Goal: Task Accomplishment & Management: Complete application form

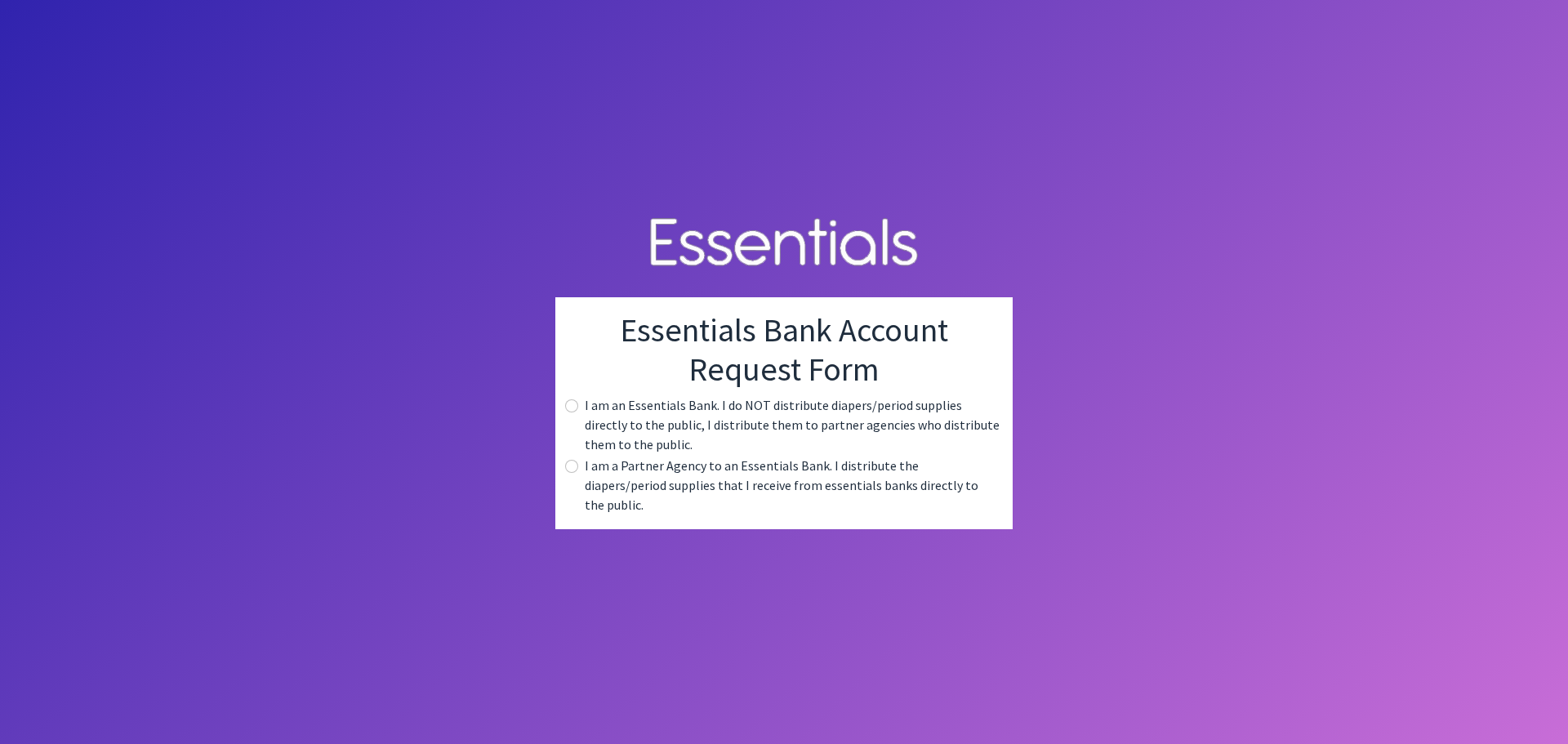
click at [608, 491] on label "I am a Partner Agency to an Essentials Bank. I distribute the diapers/period su…" at bounding box center [792, 485] width 415 height 59
click at [566, 473] on input "radio" at bounding box center [571, 466] width 13 height 13
radio input "true"
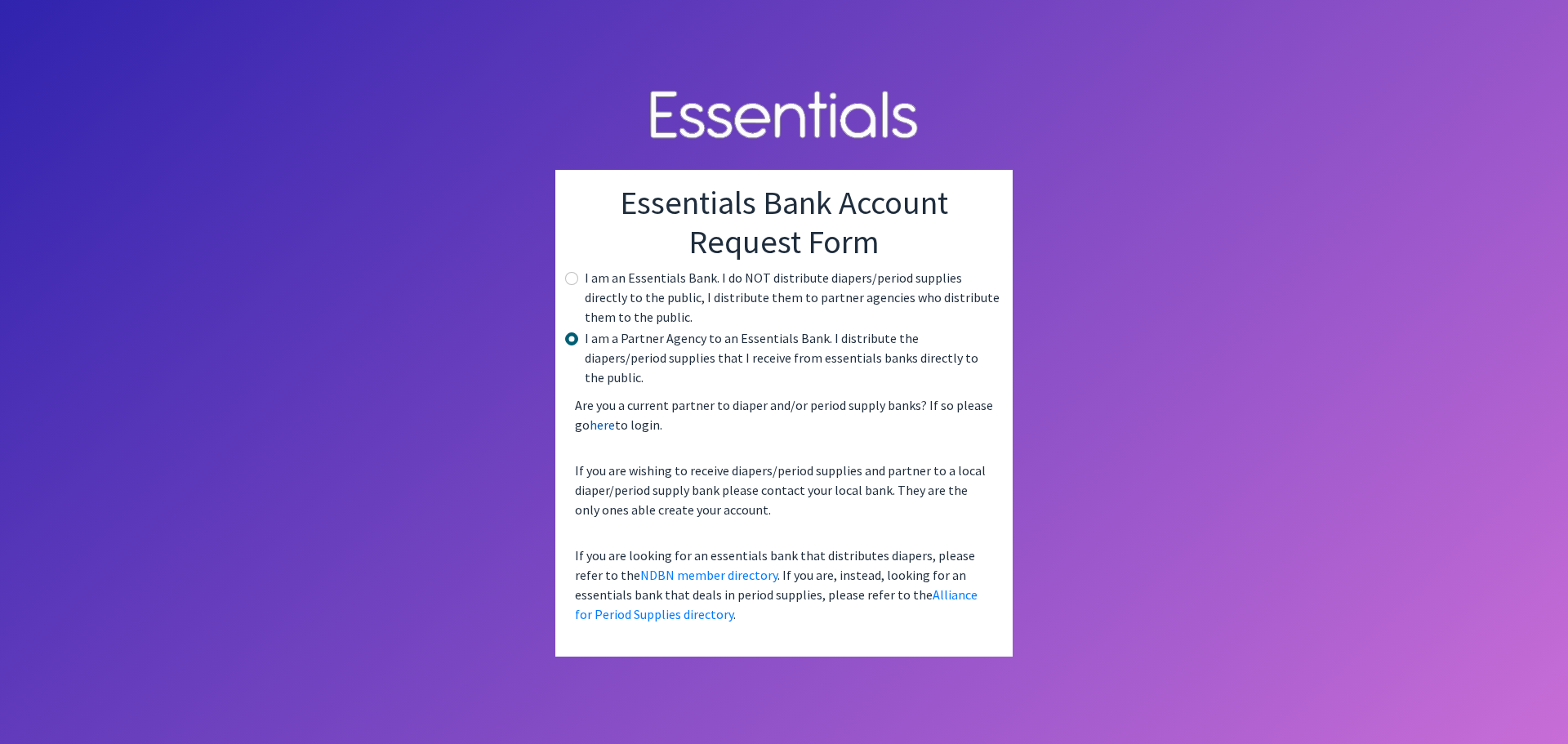
click at [600, 416] on link "here" at bounding box center [603, 424] width 26 height 16
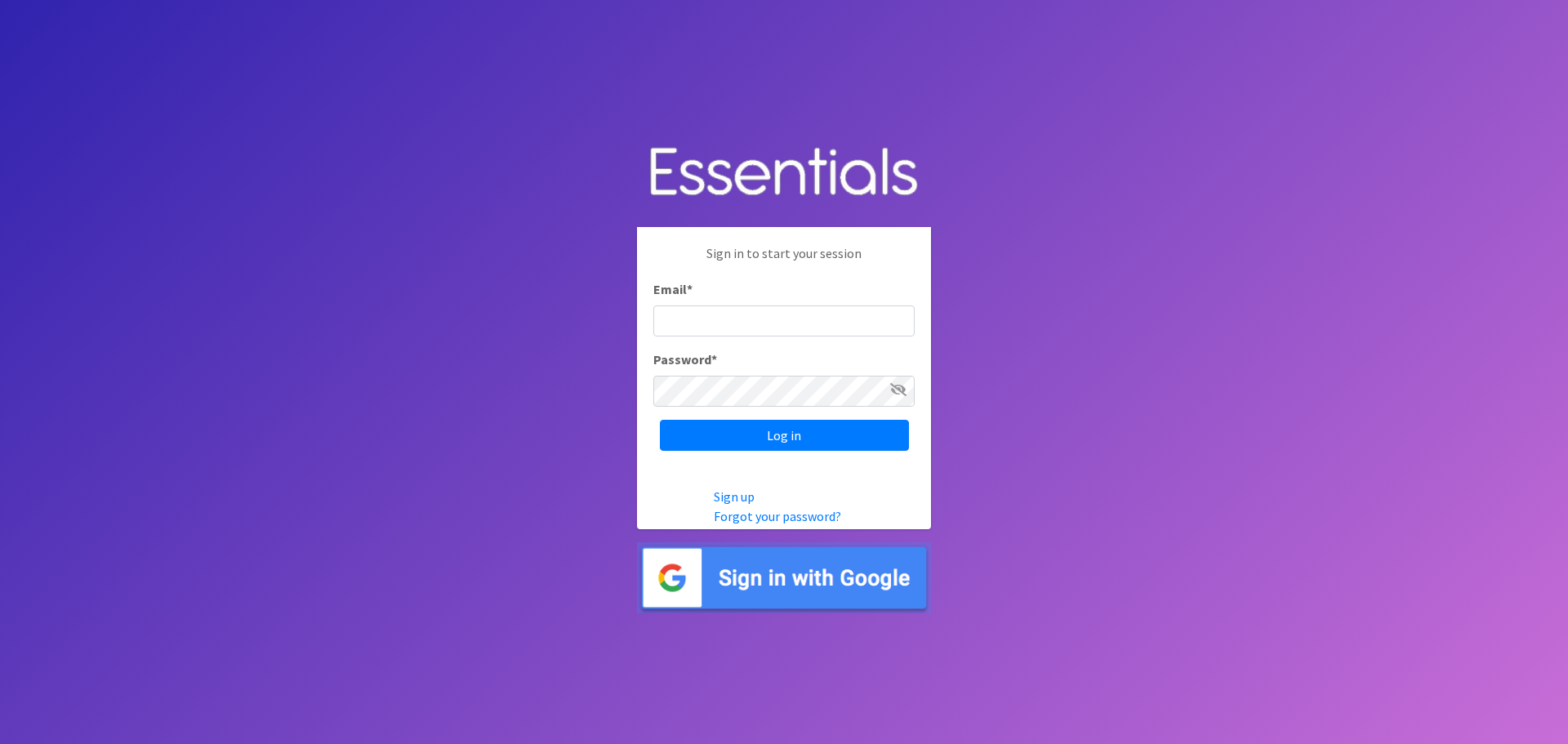
drag, startPoint x: 716, startPoint y: 311, endPoint x: 708, endPoint y: 303, distance: 11.3
click at [713, 309] on input "Email *" at bounding box center [784, 321] width 262 height 31
type input "charissa.yarbrough@spart5.net"
click at [899, 384] on icon at bounding box center [898, 389] width 16 height 13
click at [899, 384] on icon at bounding box center [899, 389] width 15 height 13
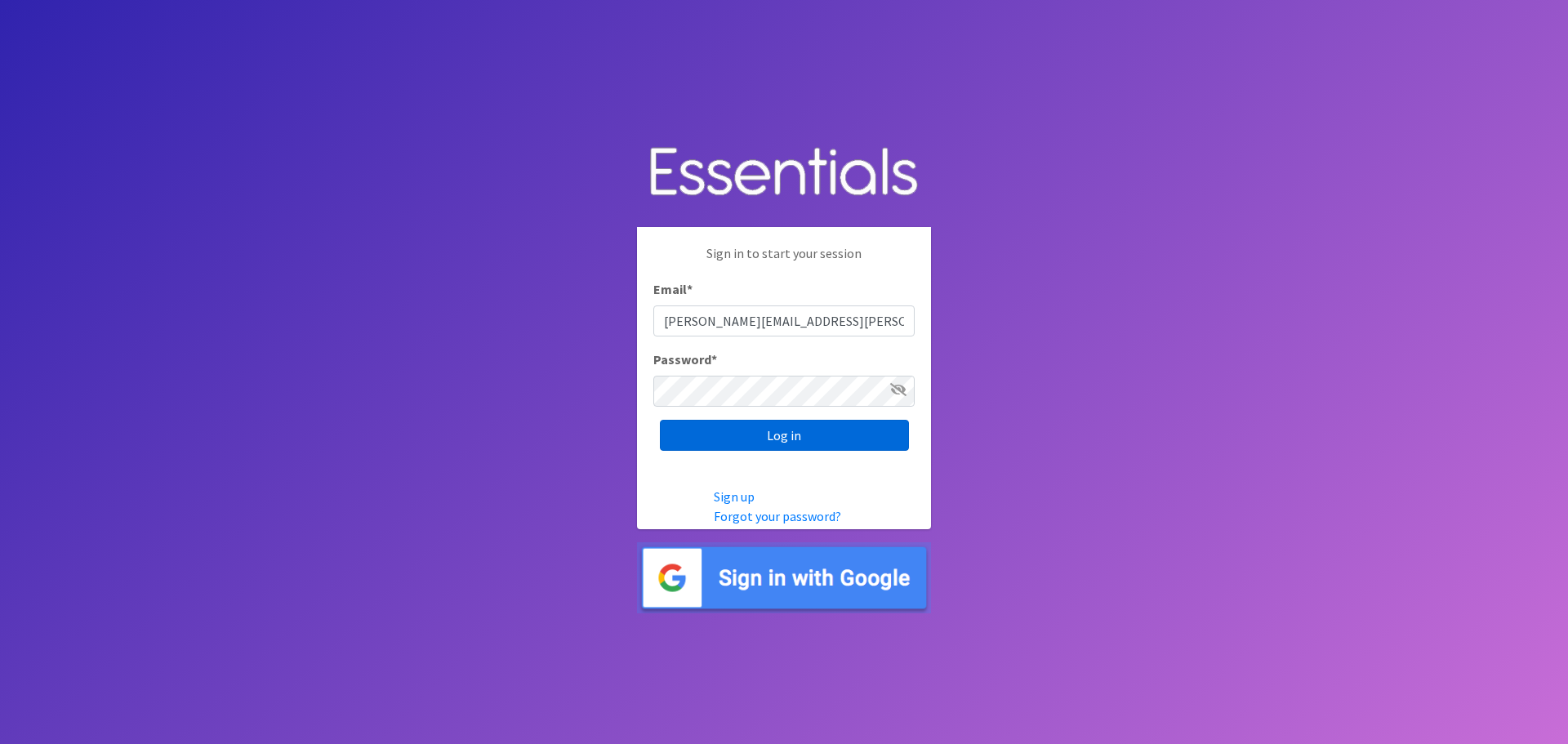
click at [844, 432] on input "Log in" at bounding box center [784, 435] width 249 height 31
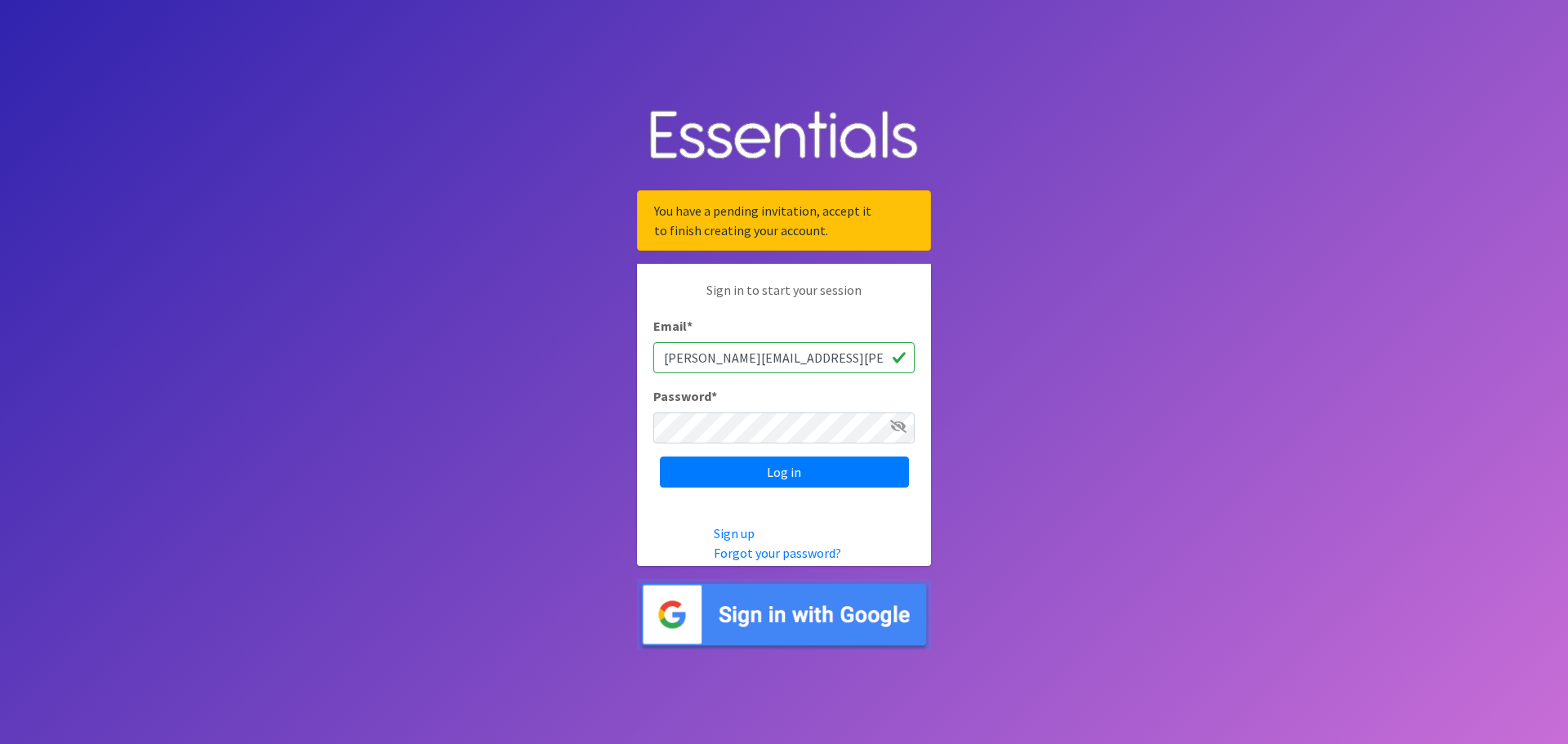
click at [798, 217] on div "You have a pending invitation, accept it to finish creating your account." at bounding box center [784, 221] width 294 height 61
